Goal: Information Seeking & Learning: Find specific fact

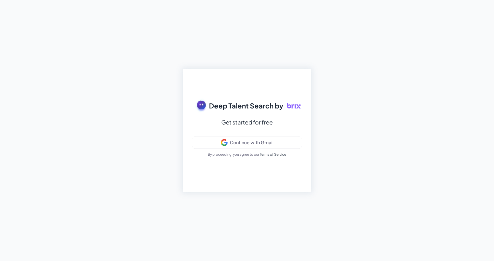
click at [274, 134] on div "Deep Talent Search by Get started for free Continue with Gmail By proceeding, y…" at bounding box center [247, 130] width 128 height 123
click at [273, 140] on div "Continue with Gmail" at bounding box center [252, 143] width 44 height 6
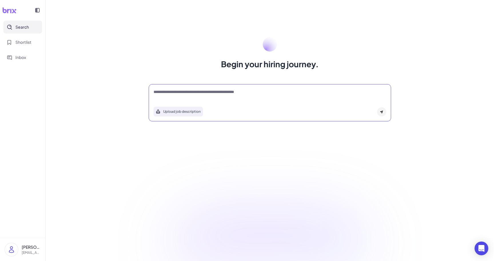
click at [271, 91] on textarea at bounding box center [270, 92] width 233 height 7
type textarea "*"
type textarea "**********"
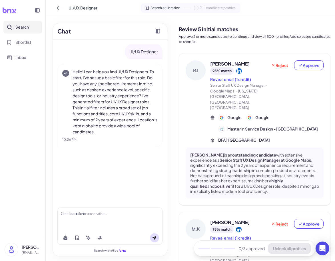
click at [32, 29] on button "Search" at bounding box center [22, 27] width 39 height 13
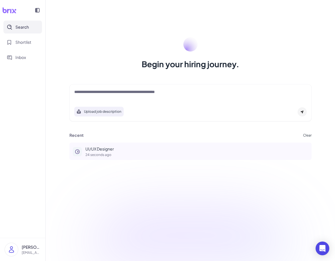
click at [132, 154] on p "24 seconds ago" at bounding box center [196, 154] width 223 height 3
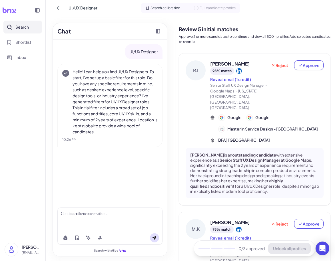
drag, startPoint x: 130, startPoint y: 53, endPoint x: 166, endPoint y: 52, distance: 36.3
click at [166, 52] on div "UI/UX Designer Hello! I can help you find UI/UX Designers. To start, I've set u…" at bounding box center [110, 120] width 114 height 163
click at [158, 52] on p "UI/UX Designer" at bounding box center [144, 52] width 29 height 6
drag, startPoint x: 158, startPoint y: 51, endPoint x: 130, endPoint y: 51, distance: 28.6
click at [130, 51] on div "UI/UX Designer" at bounding box center [144, 51] width 38 height 15
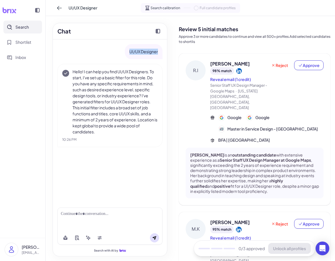
copy p "UI/UX Designer"
click at [29, 31] on button "Search" at bounding box center [22, 27] width 39 height 13
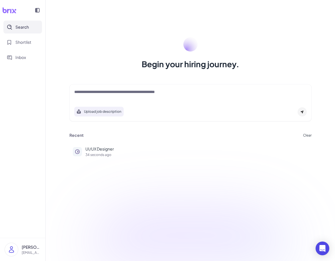
click at [131, 90] on textarea at bounding box center [190, 92] width 233 height 7
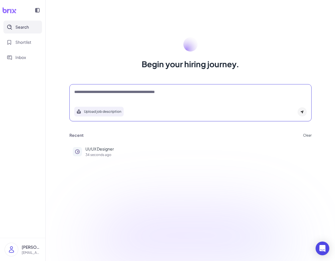
paste textarea "**********"
type textarea "**********"
